Goal: Transaction & Acquisition: Book appointment/travel/reservation

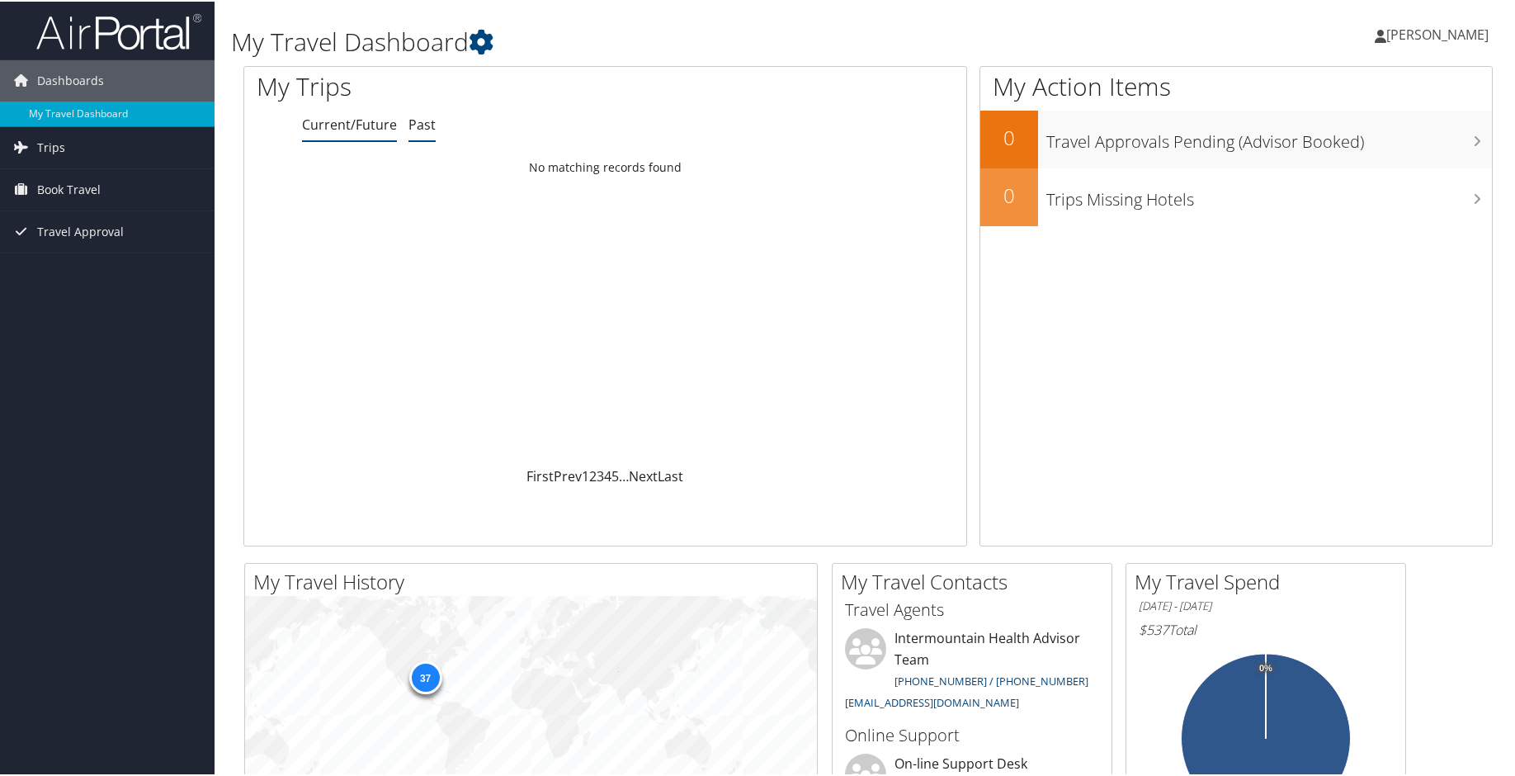
click at [423, 119] on link "Past" at bounding box center [422, 123] width 27 height 18
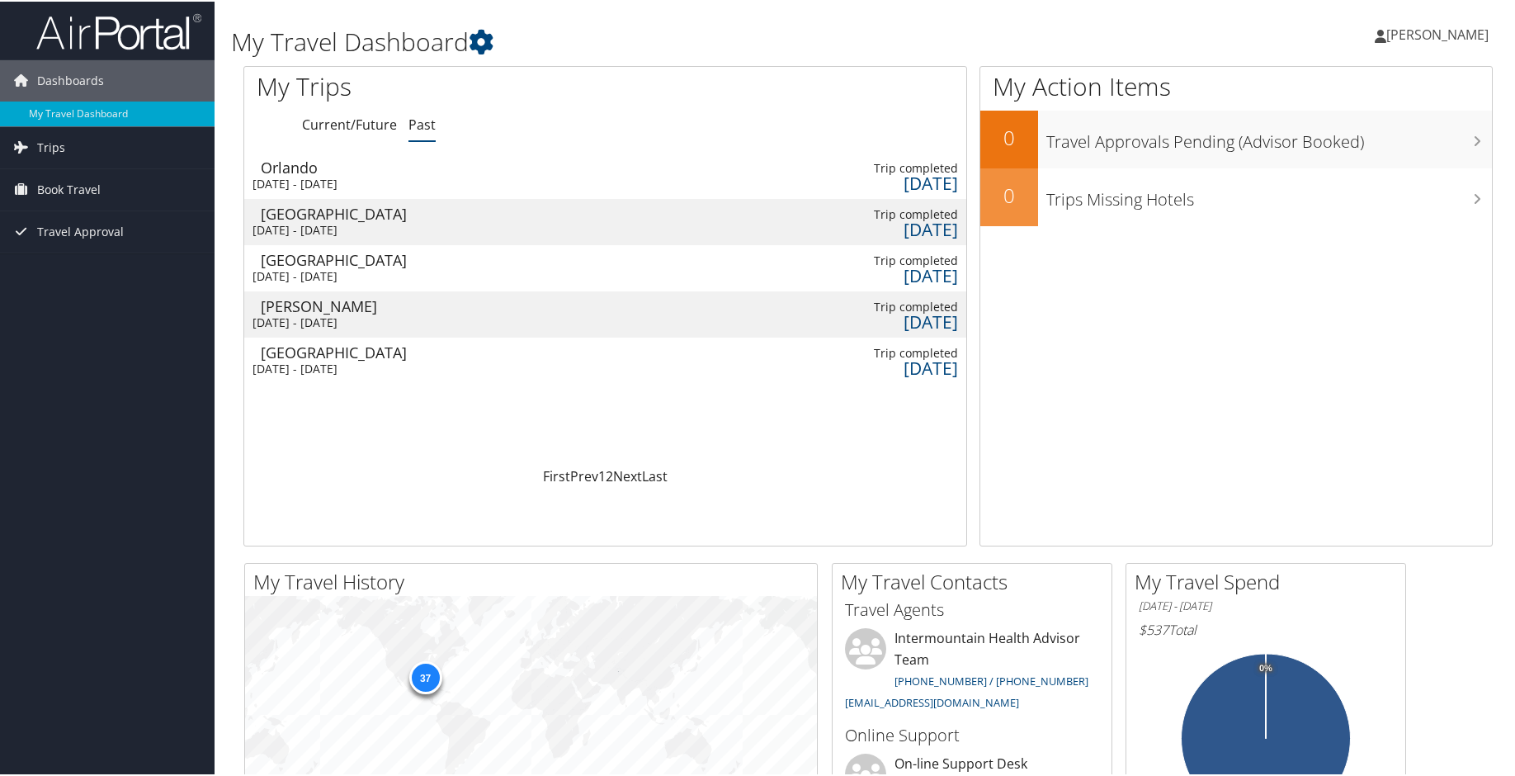
click at [710, 173] on td at bounding box center [700, 174] width 177 height 46
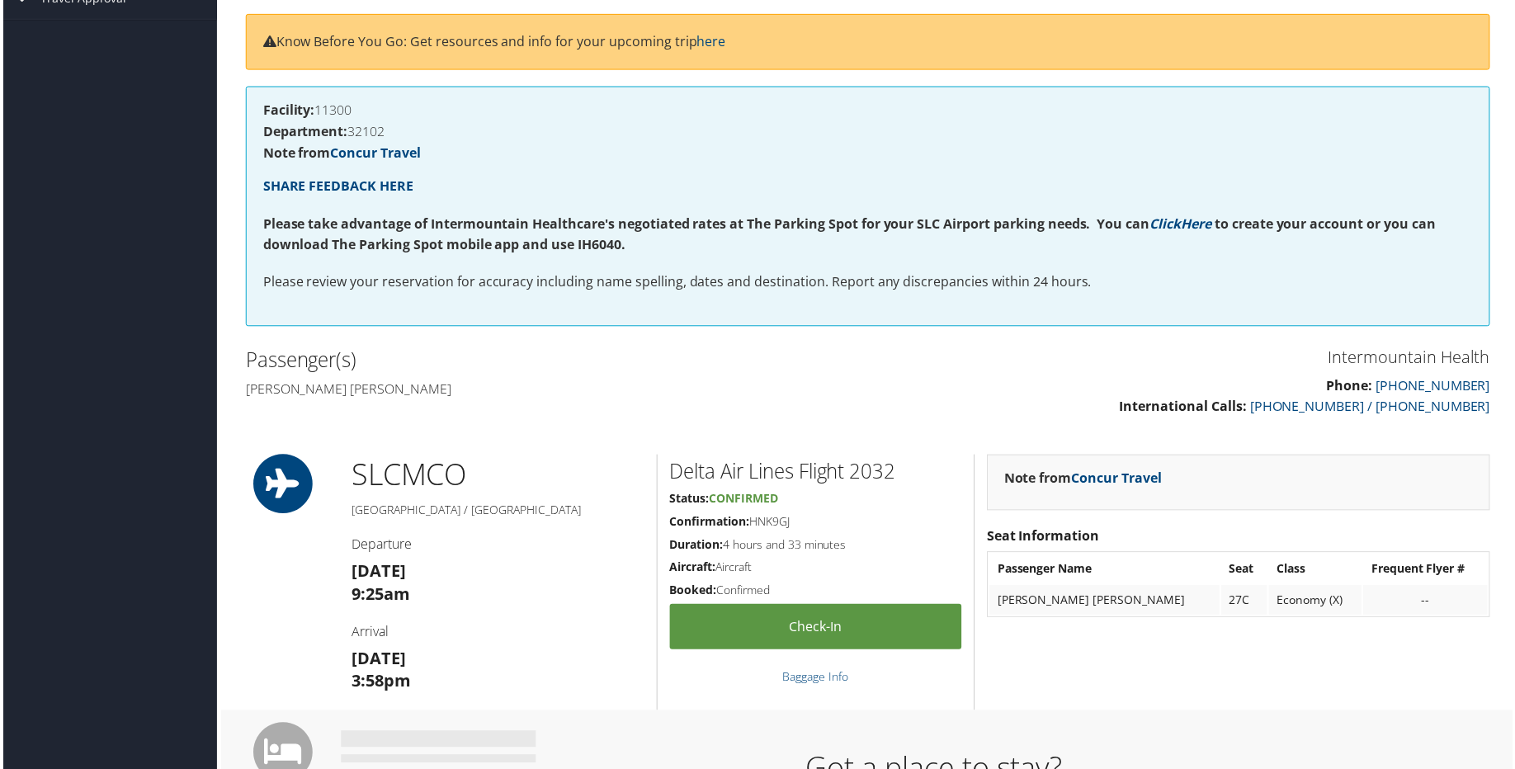
scroll to position [42, 0]
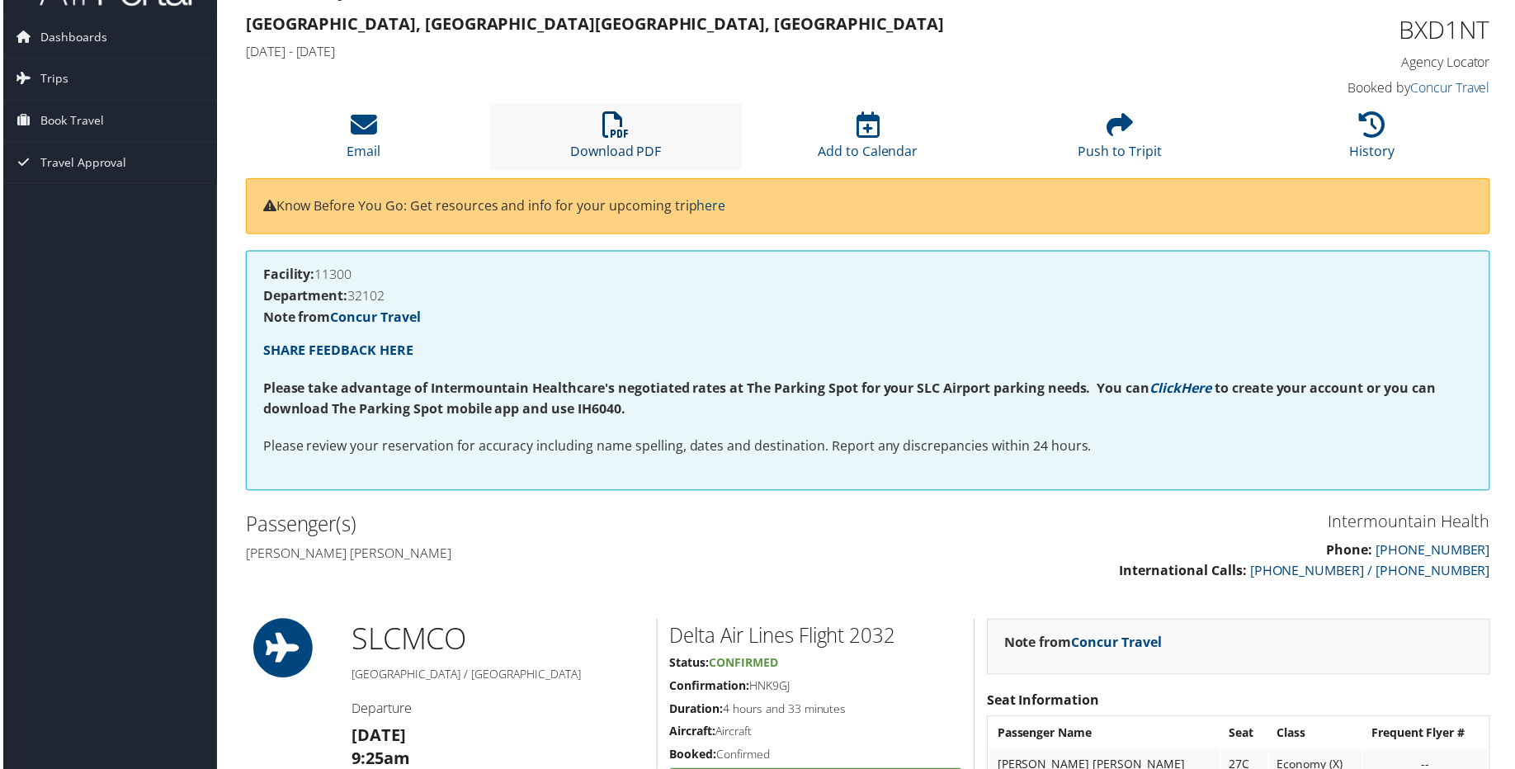
click at [625, 147] on link "Download PDF" at bounding box center [615, 141] width 92 height 40
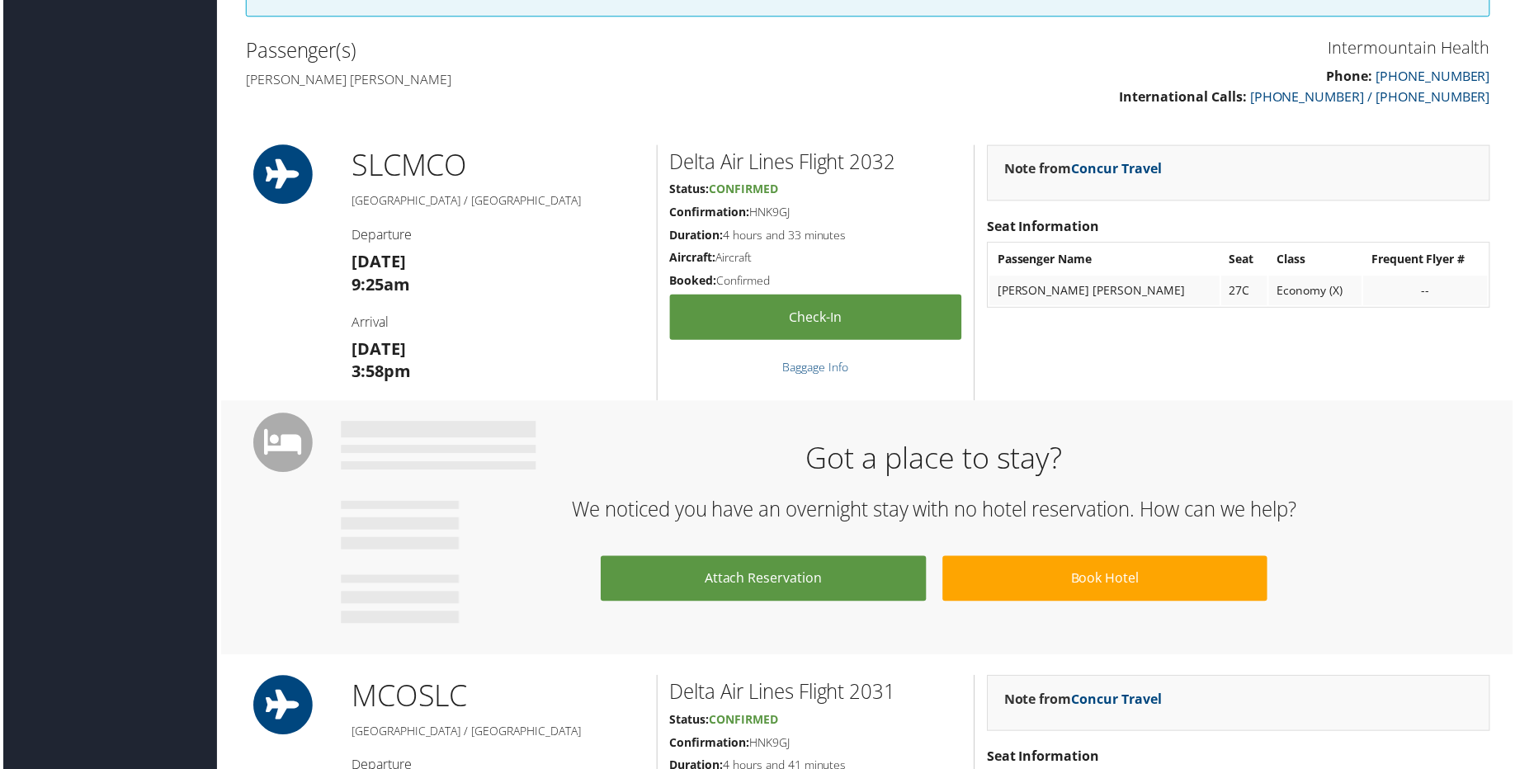
scroll to position [372, 0]
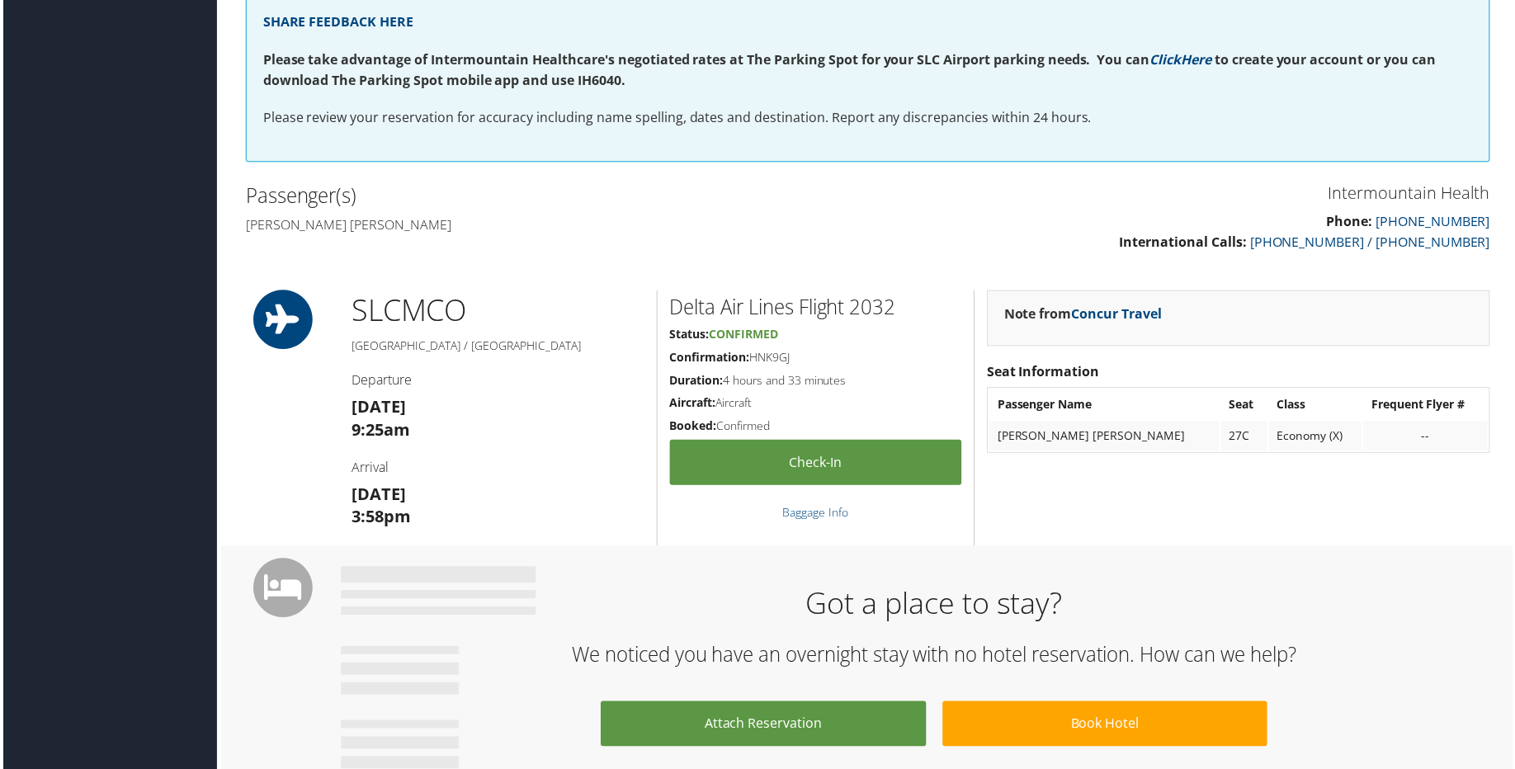
click at [740, 336] on span "Confirmed" at bounding box center [743, 336] width 69 height 16
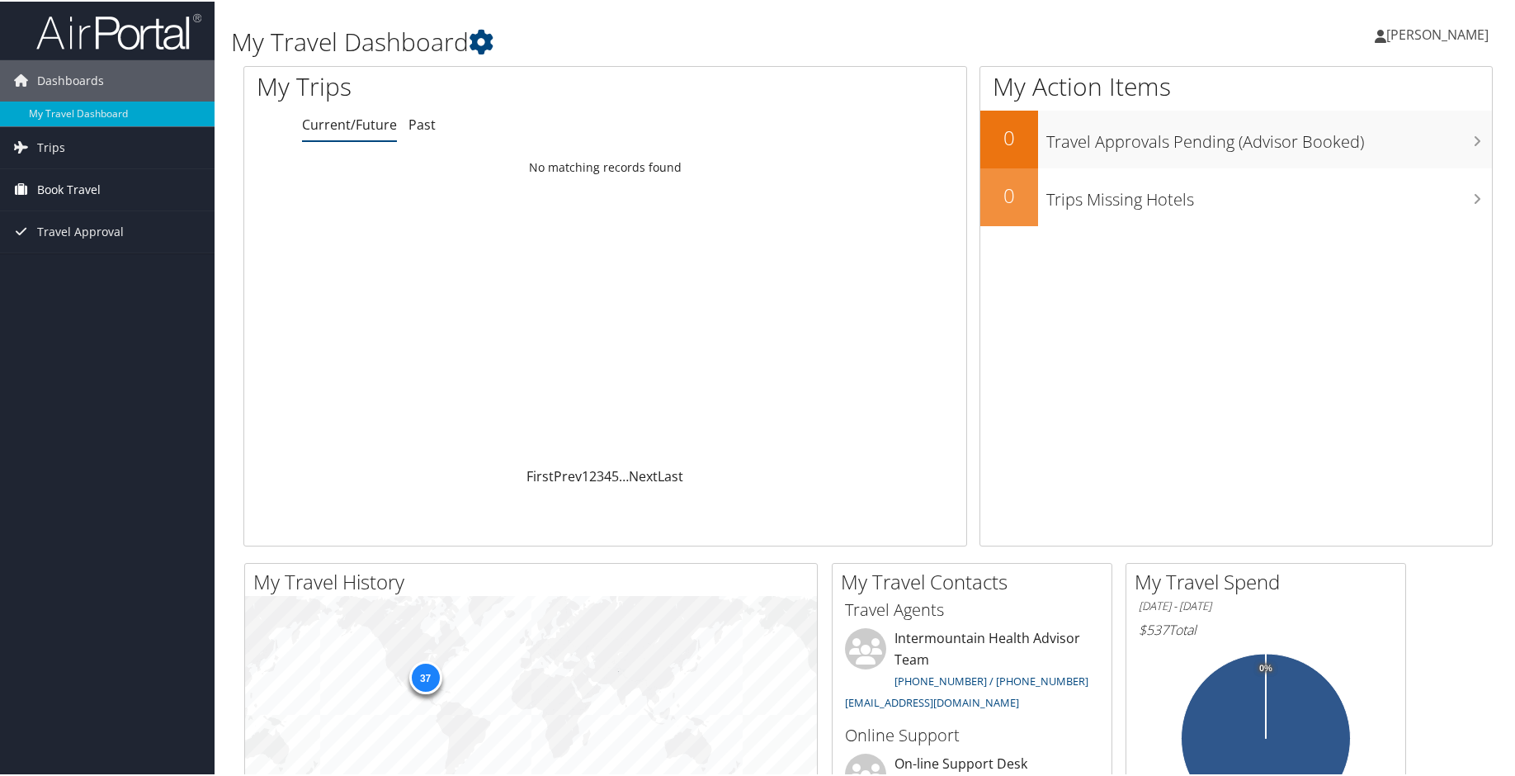
click at [97, 191] on span "Book Travel" at bounding box center [69, 188] width 64 height 41
click at [149, 272] on link "Book/Manage Online Trips" at bounding box center [107, 270] width 215 height 25
